Goal: Task Accomplishment & Management: Use online tool/utility

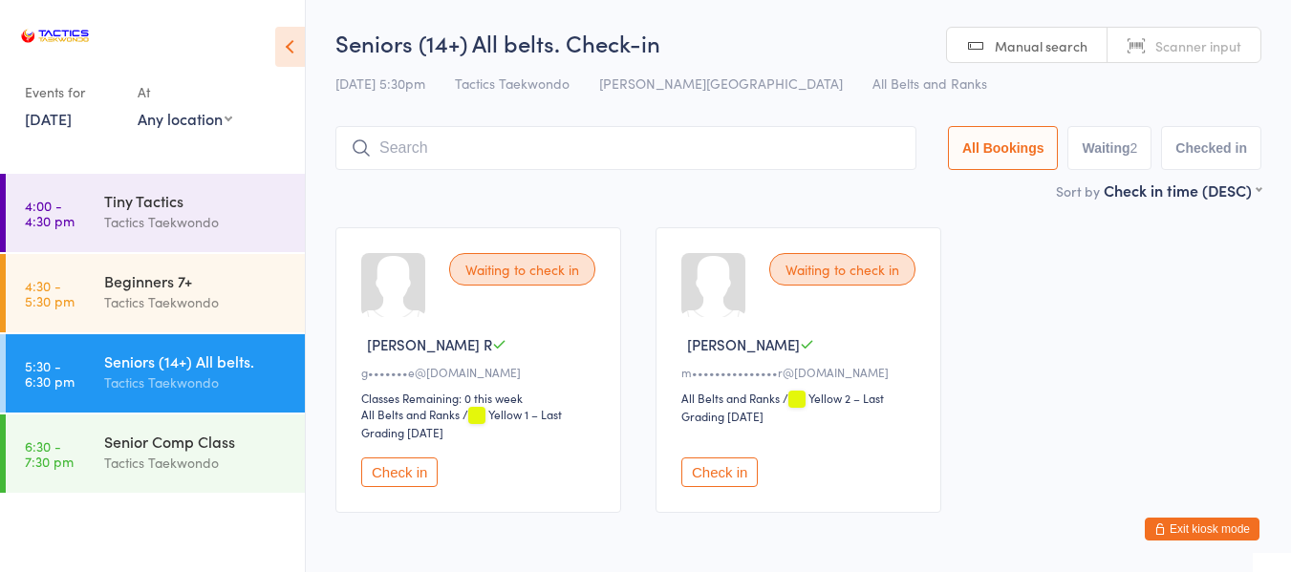
click at [377, 479] on button "Check in" at bounding box center [399, 473] width 76 height 30
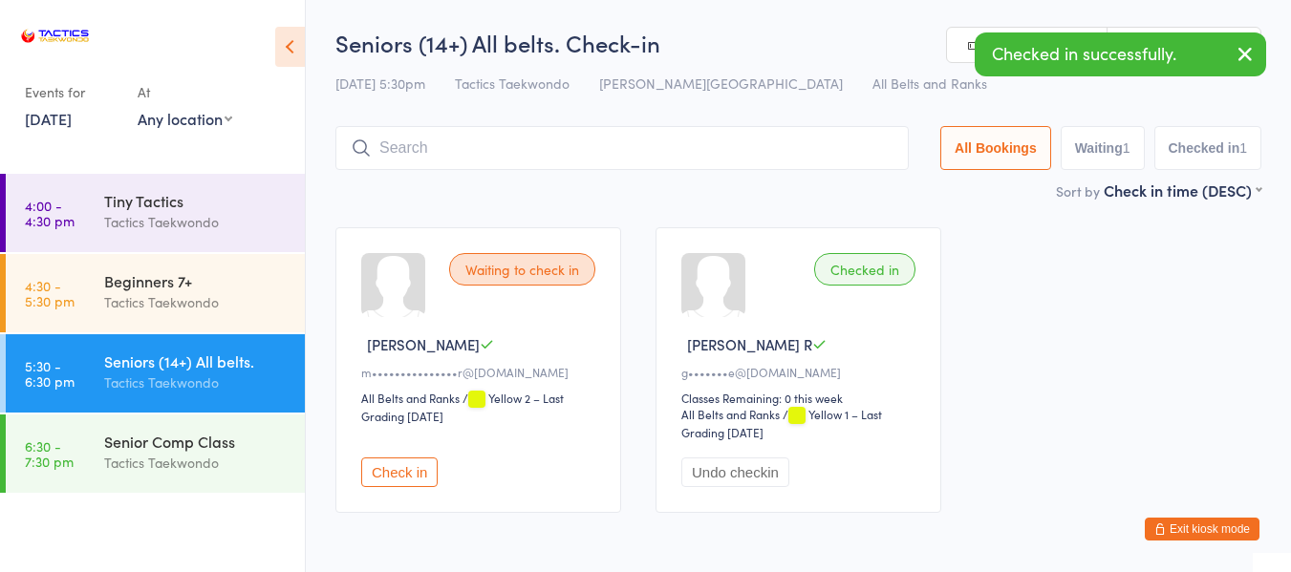
click at [377, 480] on button "Check in" at bounding box center [399, 473] width 76 height 30
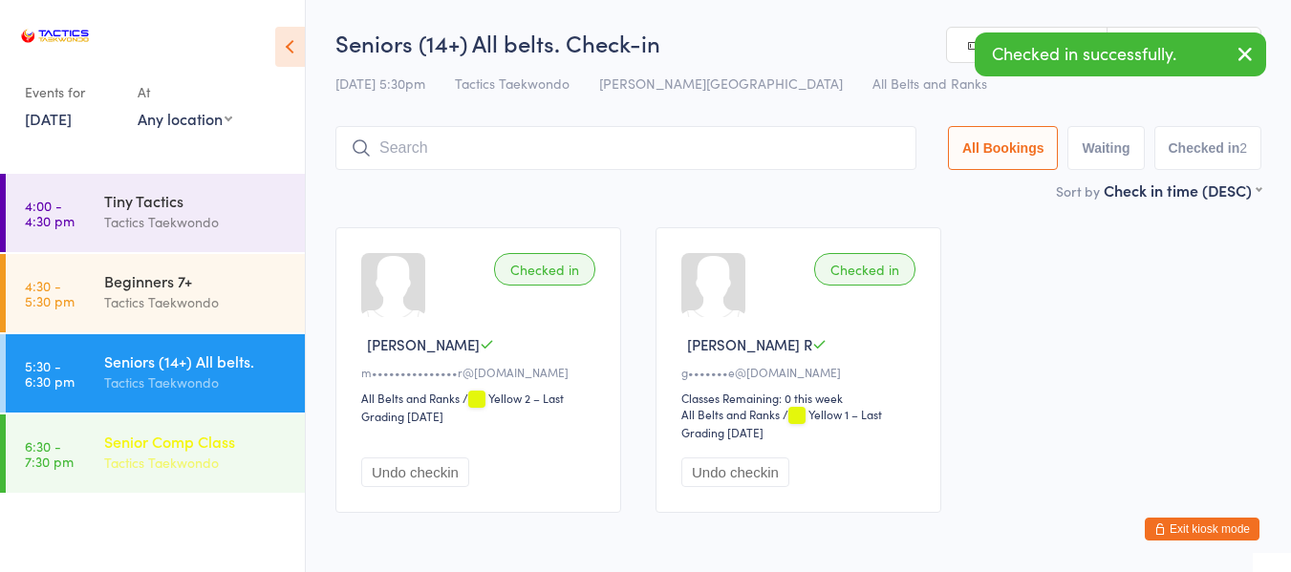
click at [256, 436] on div "Senior Comp Class" at bounding box center [196, 441] width 184 height 21
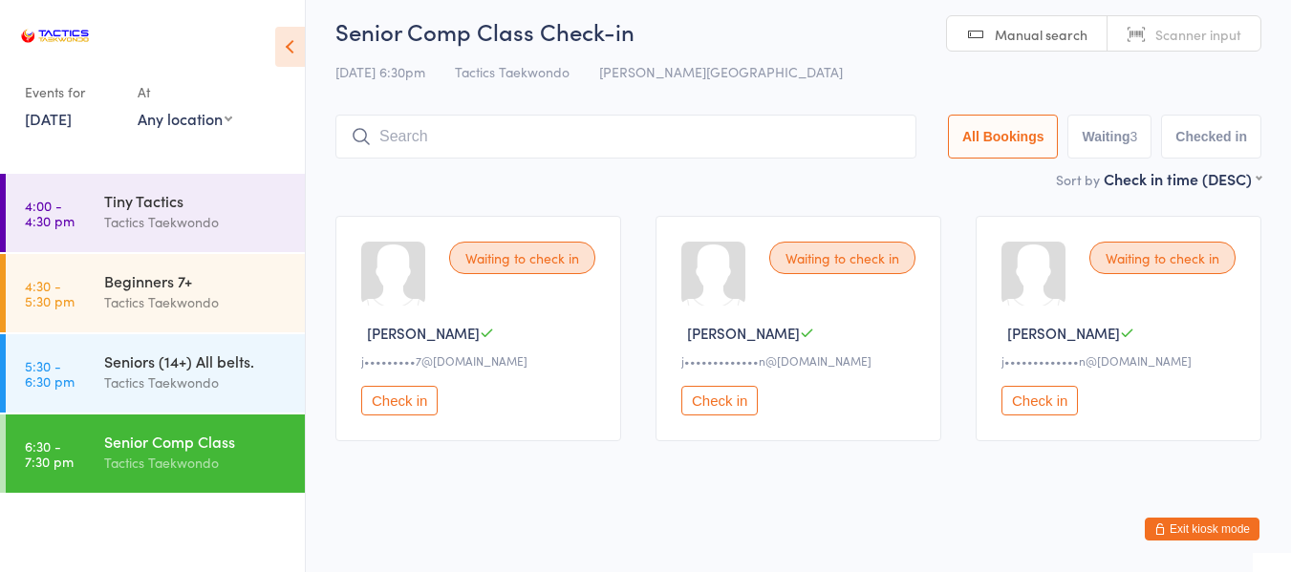
scroll to position [13, 0]
drag, startPoint x: 96, startPoint y: -116, endPoint x: 710, endPoint y: 450, distance: 835.3
click at [710, 450] on div "Waiting to check in Ian L j•••••••••7@gmail.com Check in Waiting to check in Da…" at bounding box center [798, 327] width 960 height 260
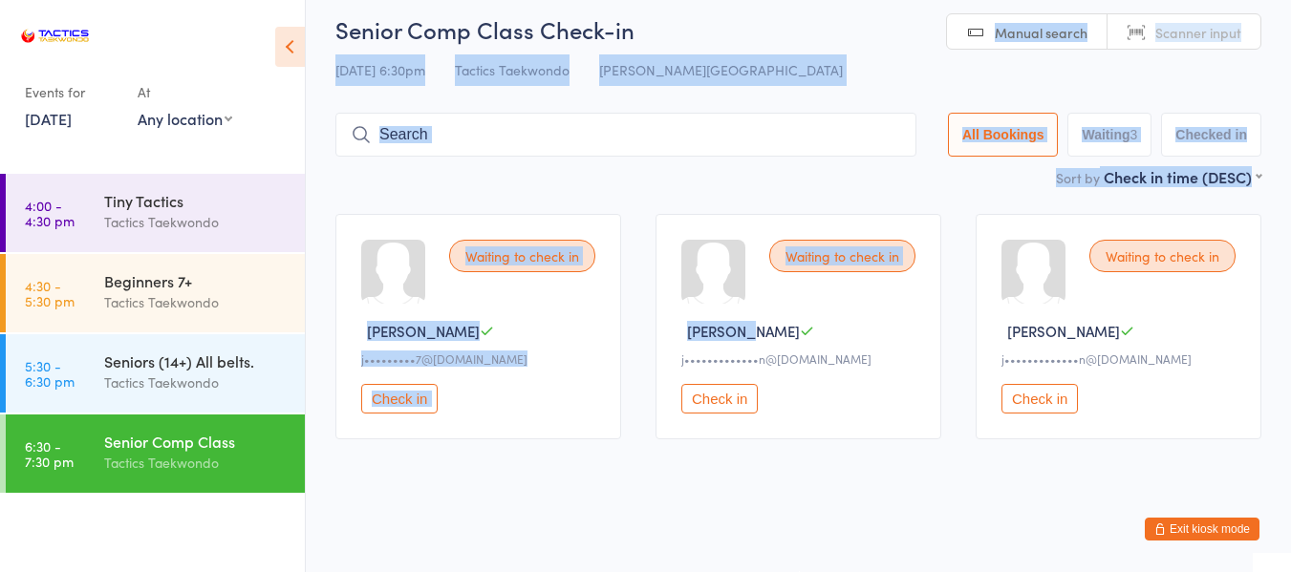
scroll to position [0, 0]
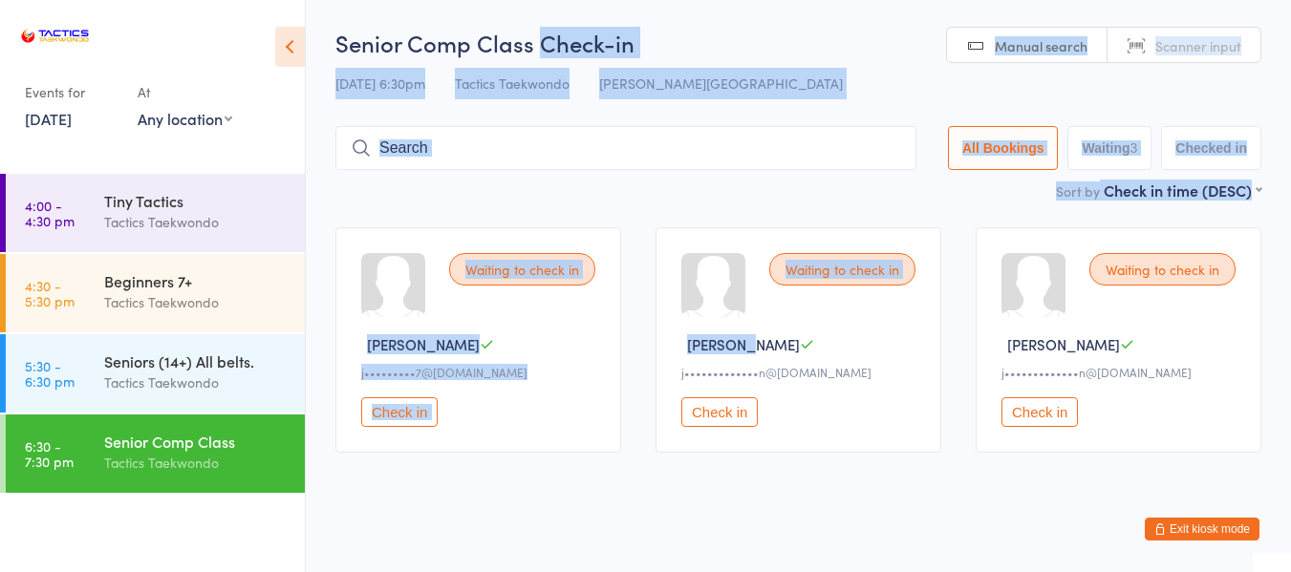
drag, startPoint x: 897, startPoint y: 129, endPoint x: 548, endPoint y: -116, distance: 426.8
click at [548, 0] on html "You have now entered Kiosk Mode. Members will be able to check themselves in us…" at bounding box center [645, 286] width 1291 height 572
click at [843, 47] on h2 "Senior Comp Class Check-in" at bounding box center [798, 43] width 926 height 32
click at [748, 128] on input "search" at bounding box center [625, 148] width 581 height 44
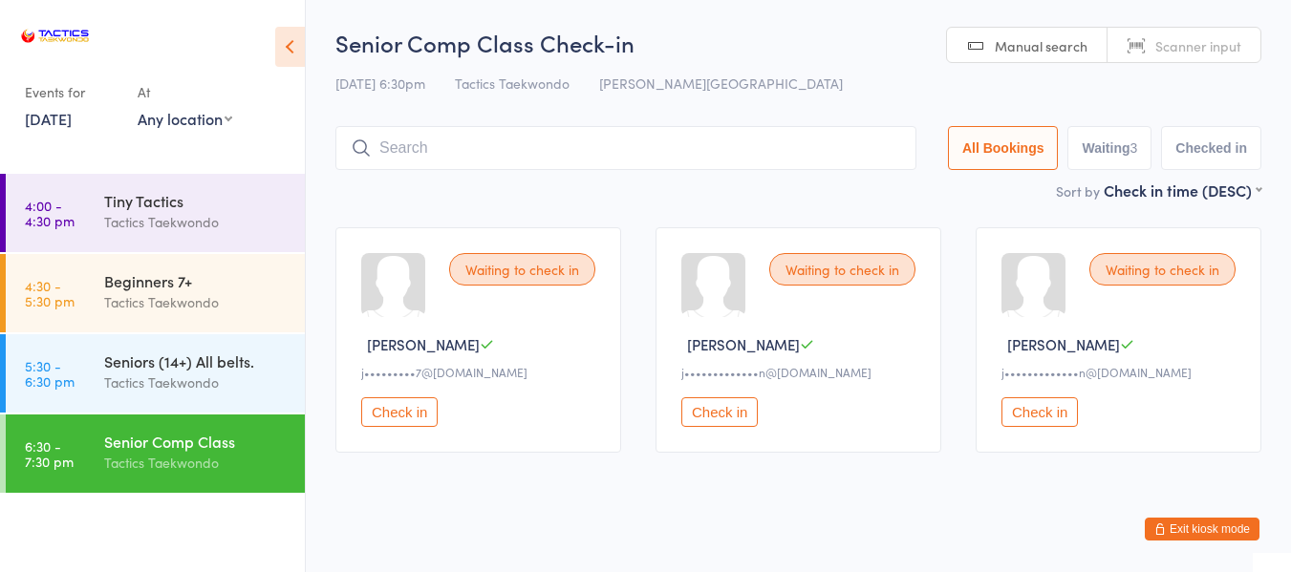
scroll to position [13, 0]
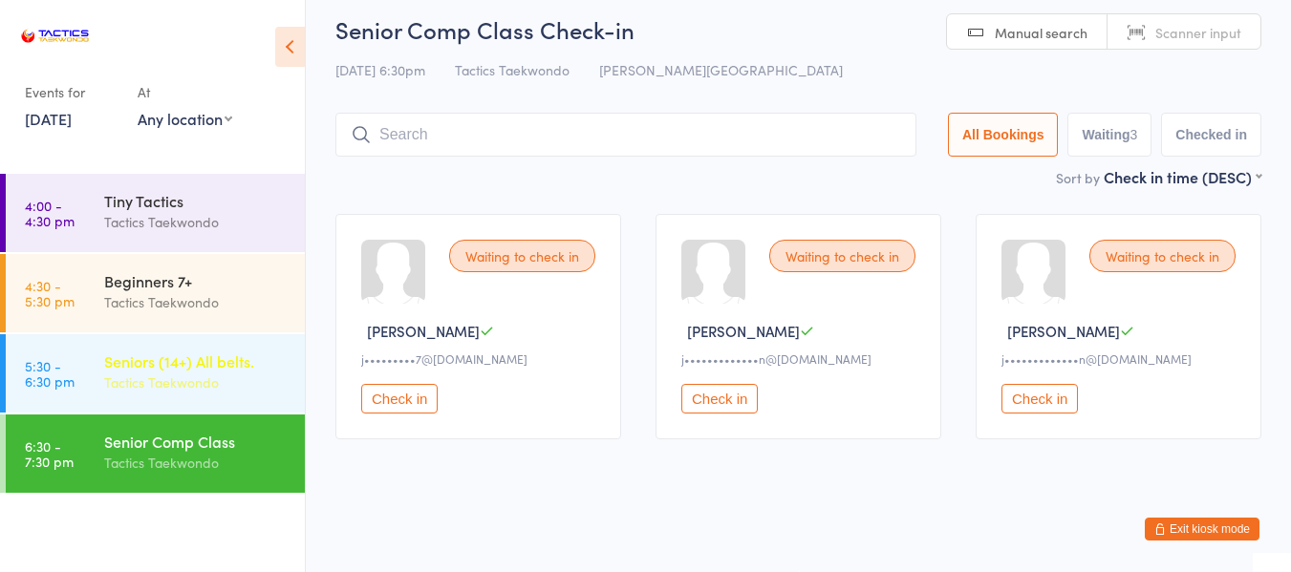
click at [274, 361] on div "Seniors (14+) All belts." at bounding box center [196, 361] width 184 height 21
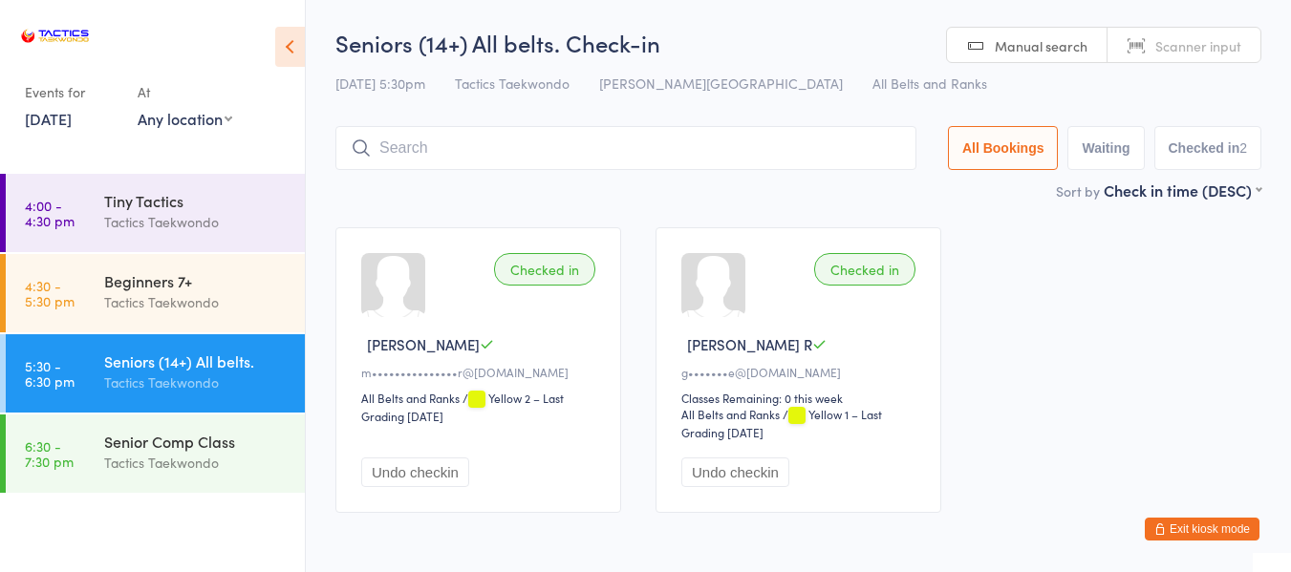
click at [1205, 535] on button "Exit kiosk mode" at bounding box center [1202, 529] width 115 height 23
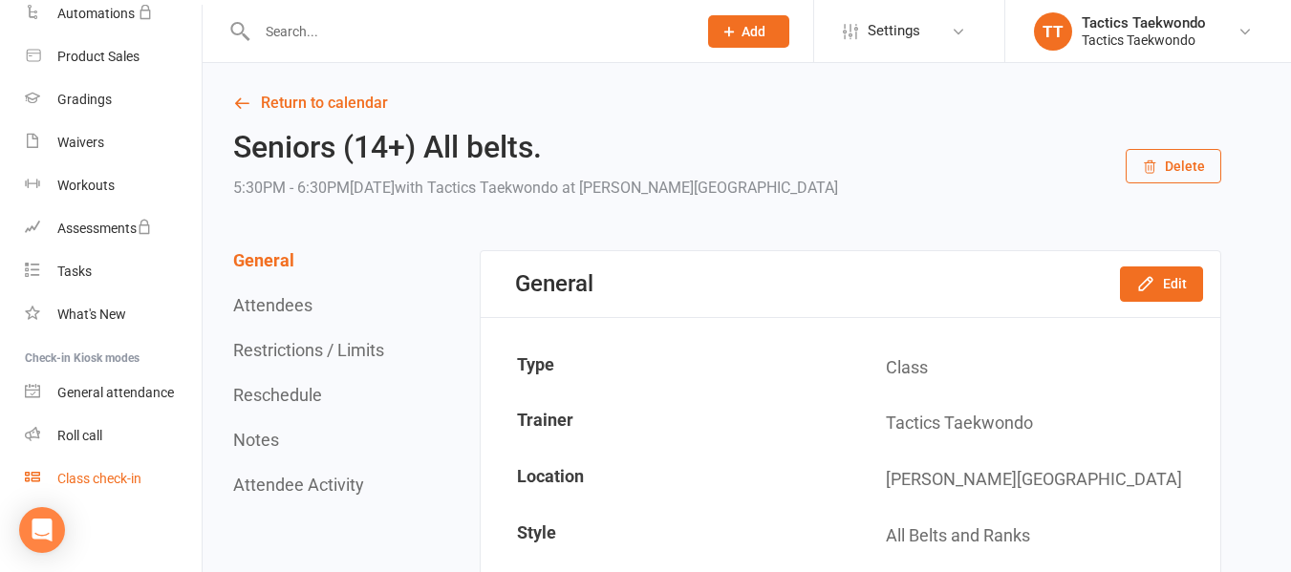
click at [95, 472] on div "Class check-in" at bounding box center [99, 478] width 84 height 15
